Goal: Submit feedback/report problem

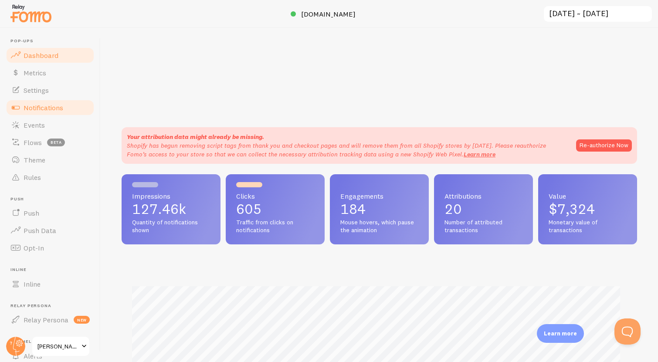
click at [51, 106] on span "Notifications" at bounding box center [44, 107] width 40 height 9
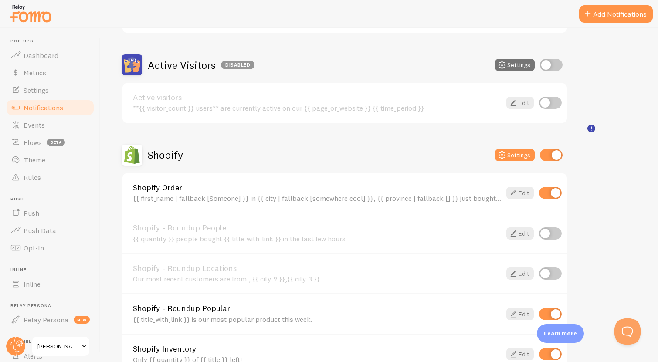
scroll to position [193, 0]
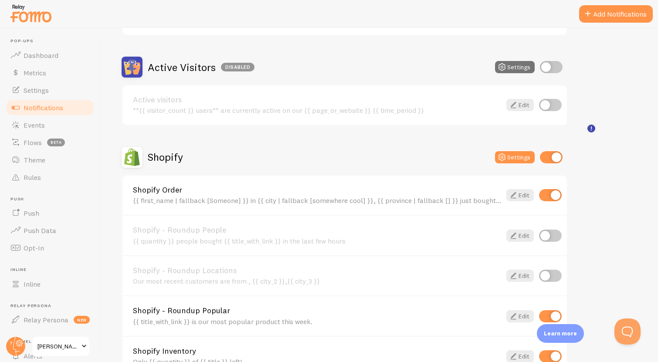
click at [607, 70] on div "Abandoned Cart Disabled Settings Abandoned Cart Template with Variables Your ca…" at bounding box center [380, 196] width 516 height 541
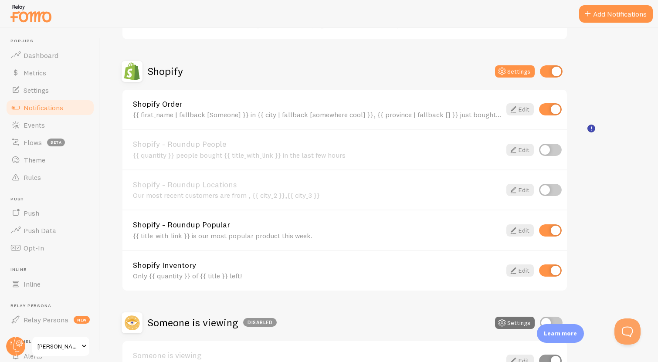
scroll to position [281, 0]
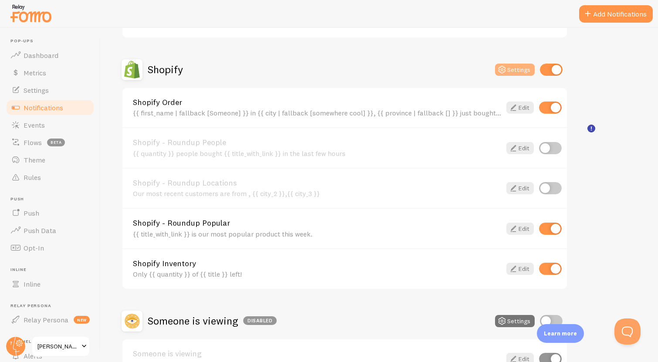
click at [519, 67] on button "Settings" at bounding box center [515, 70] width 40 height 12
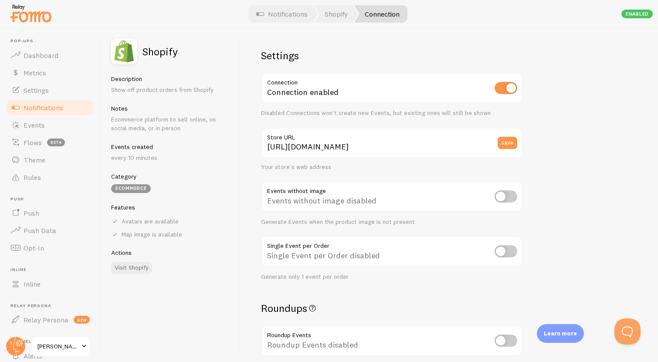
click at [48, 108] on span "Notifications" at bounding box center [44, 107] width 40 height 9
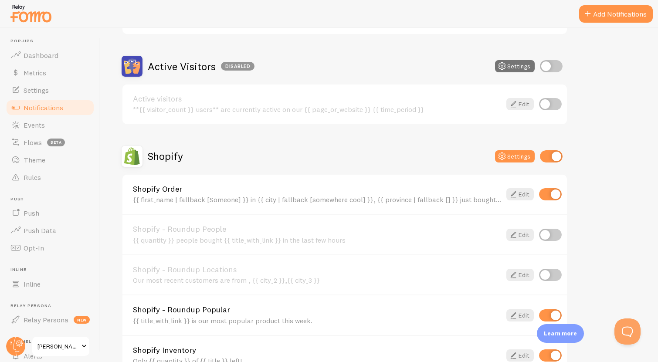
scroll to position [242, 0]
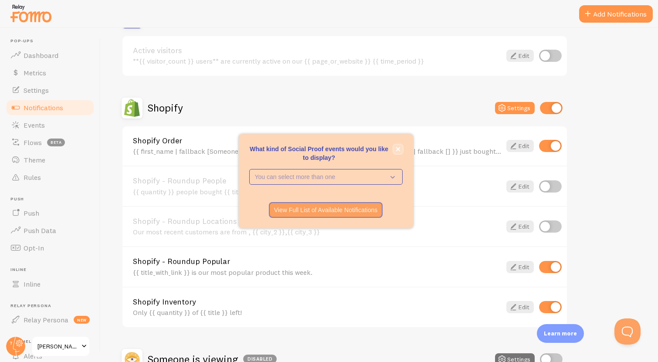
click at [400, 151] on icon "close," at bounding box center [398, 149] width 4 height 4
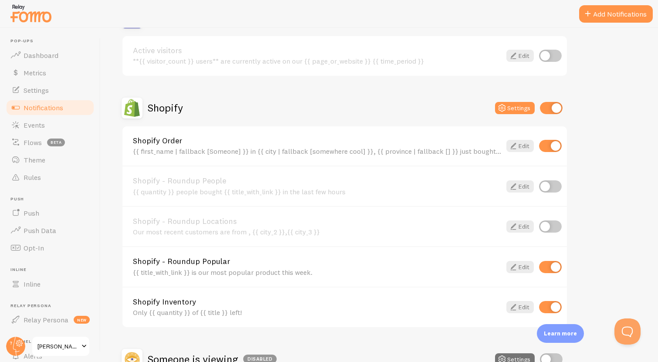
click at [548, 145] on input "checkbox" at bounding box center [550, 146] width 23 height 12
checkbox input "false"
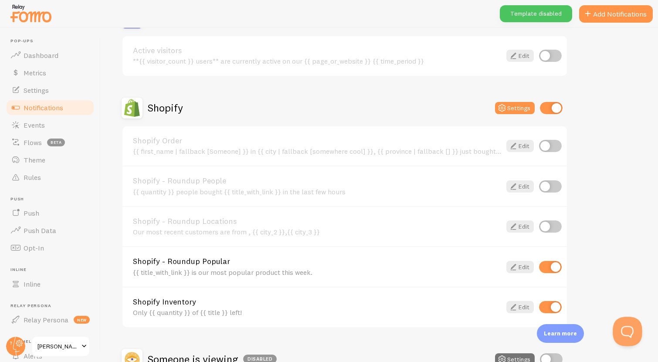
click at [631, 332] on button "Open Beacon popover" at bounding box center [626, 330] width 26 height 26
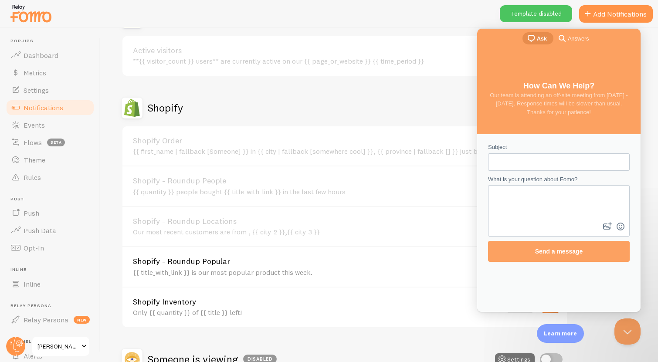
scroll to position [0, 0]
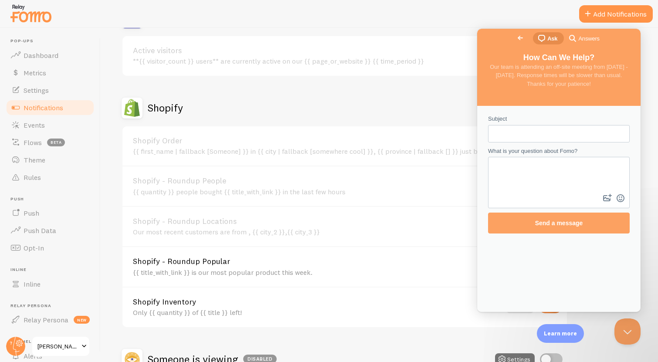
click at [510, 129] on input "Subject" at bounding box center [559, 134] width 128 height 16
type input "Products under draft being show in Shopify Notifications"
click at [516, 175] on textarea "What is your question about Fomo?" at bounding box center [559, 175] width 140 height 34
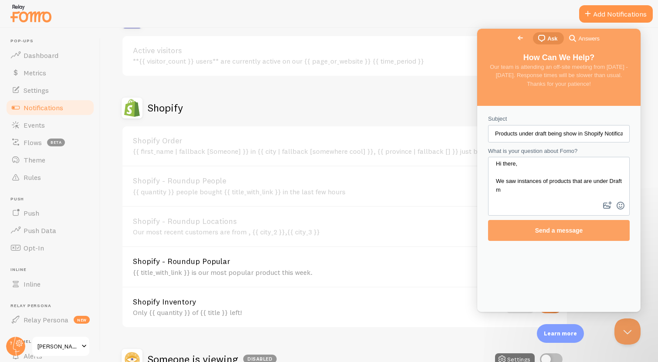
scroll to position [3, 0]
click at [590, 170] on textarea "Hi there, We saw instances of products that are under Draft mode being" at bounding box center [559, 179] width 140 height 42
click at [559, 193] on textarea "Hi there, We saw instances of products that are under Draft mode being" at bounding box center [559, 179] width 140 height 42
click at [564, 191] on textarea "Hi there, We saw instances of products that are under Draft mode being" at bounding box center [559, 179] width 140 height 42
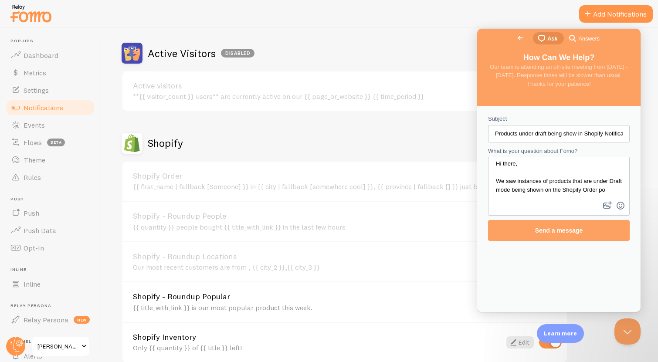
scroll to position [6, 0]
click at [571, 190] on textarea "Hi there, We saw instances of products that are under Draft mode being shown on…" at bounding box center [559, 179] width 140 height 42
click at [526, 190] on textarea "Hi there, We saw instances of products that are under Draft mode being shown on…" at bounding box center [559, 179] width 140 height 42
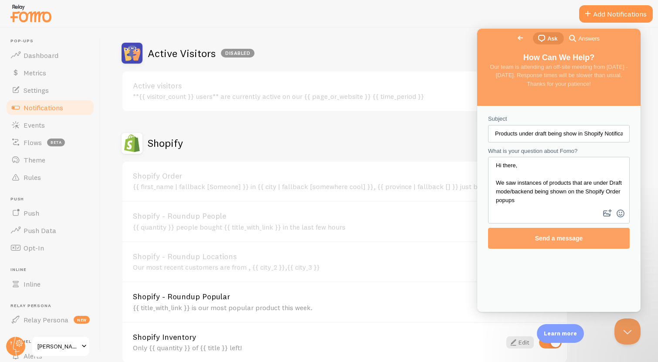
scroll to position [0, 0]
type textarea "Hi there, We saw instances of products that are under Draft mode/backend being …"
click at [471, 16] on div at bounding box center [329, 14] width 658 height 28
click at [607, 213] on button "image-plus" at bounding box center [607, 214] width 13 height 14
type input "C:\fakepath\IMG_7031.png"
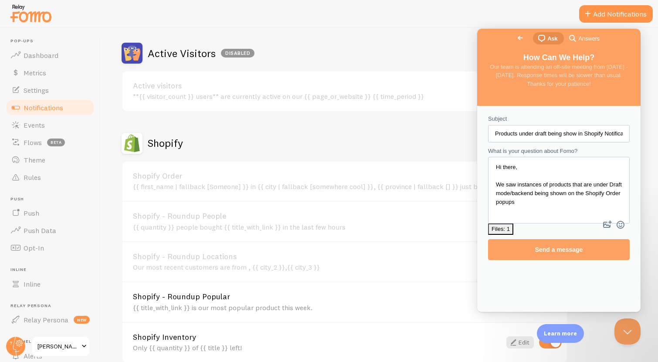
click at [567, 200] on textarea "Hi there, We saw instances of products that are under Draft mode/backend being …" at bounding box center [559, 183] width 140 height 50
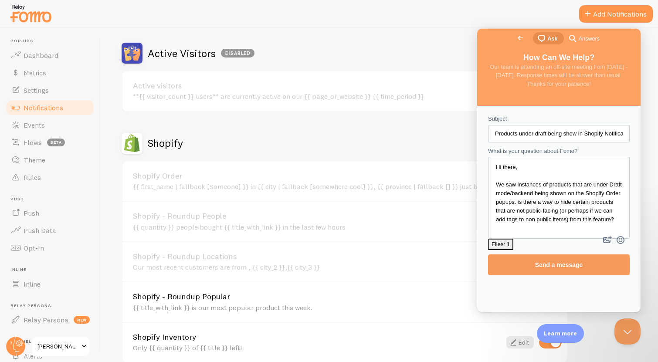
type textarea "Hi there, We saw instances of products that are under Draft mode/backend being …"
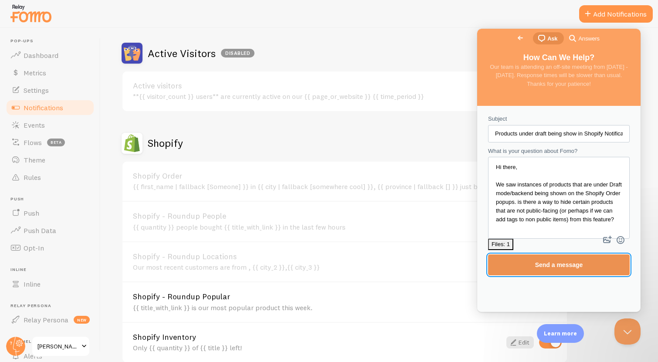
click at [559, 261] on span "Send a message" at bounding box center [559, 264] width 48 height 7
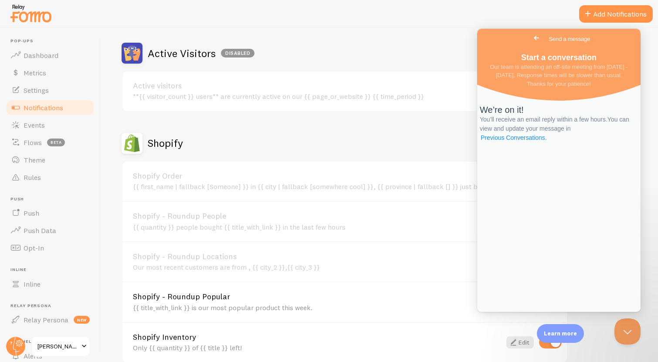
click at [548, 143] on link "Previous Conversations ." at bounding box center [514, 137] width 68 height 9
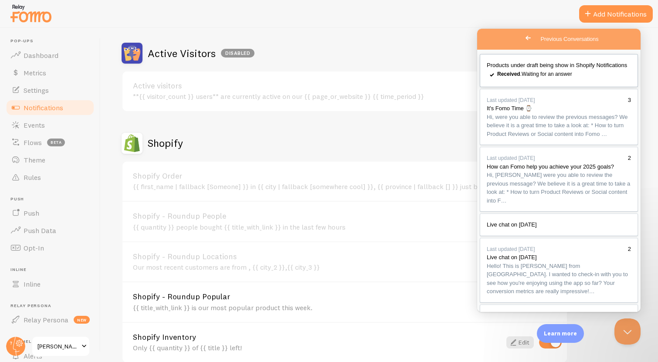
click at [571, 63] on span "Products under draft being show in Shopify Notifications" at bounding box center [557, 65] width 140 height 7
